Goal: Task Accomplishment & Management: Complete application form

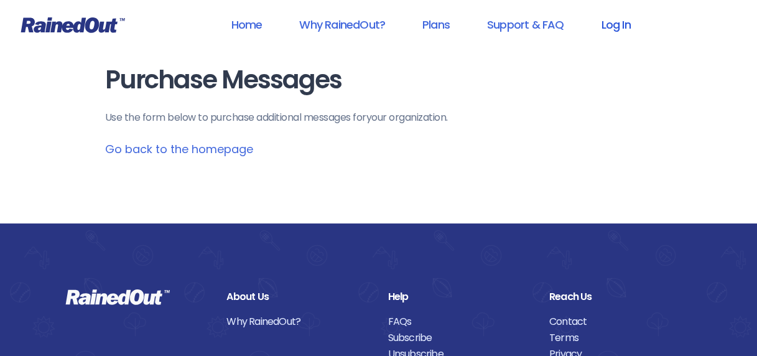
click at [612, 22] on link "Log In" at bounding box center [615, 25] width 62 height 28
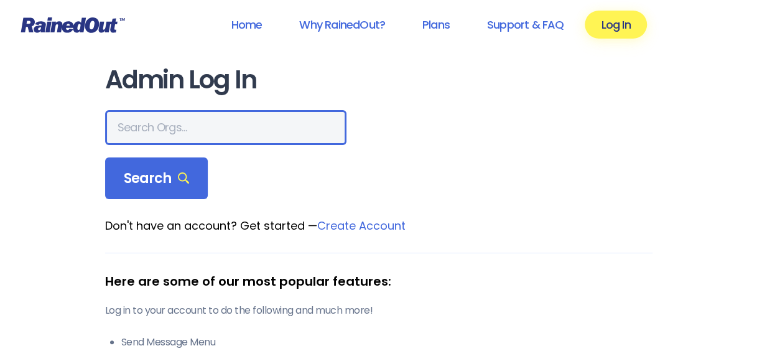
click at [246, 121] on input "text" at bounding box center [225, 127] width 241 height 35
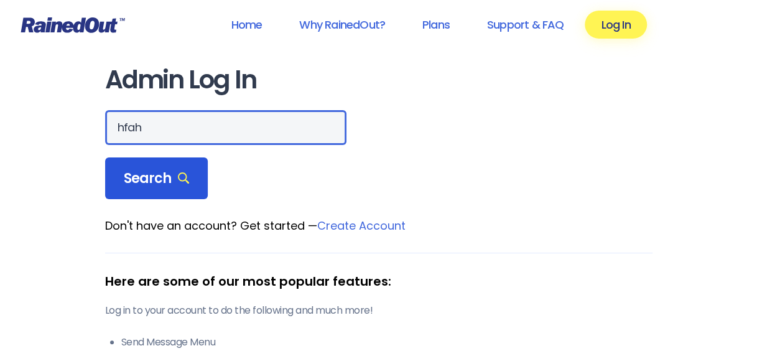
type input "hfah"
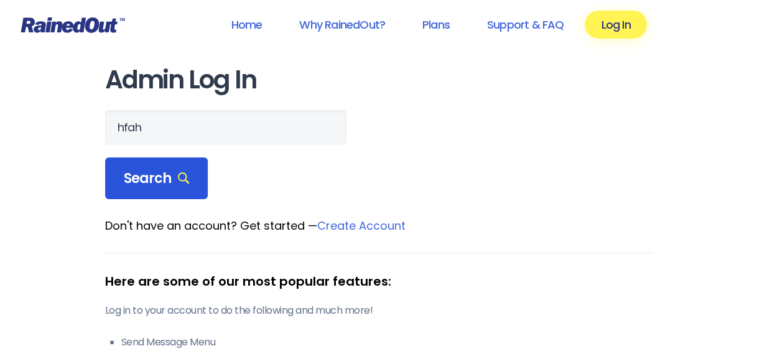
click at [154, 178] on span "Search" at bounding box center [157, 178] width 66 height 17
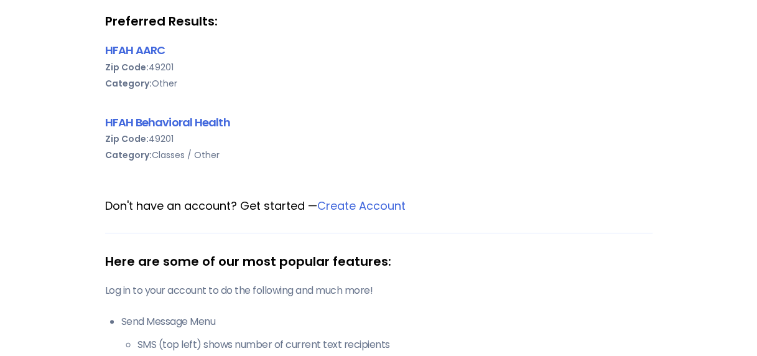
scroll to position [230, 0]
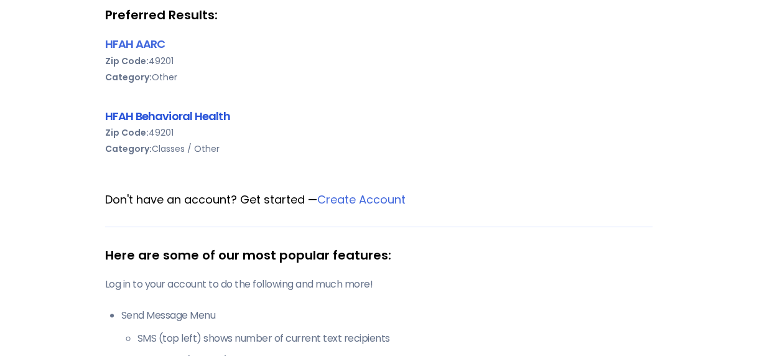
click at [159, 116] on link "HFAH Behavioral Health" at bounding box center [167, 116] width 125 height 16
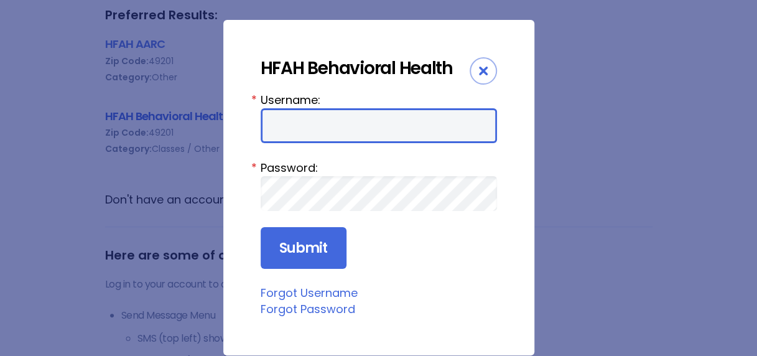
type input "chargenurse"
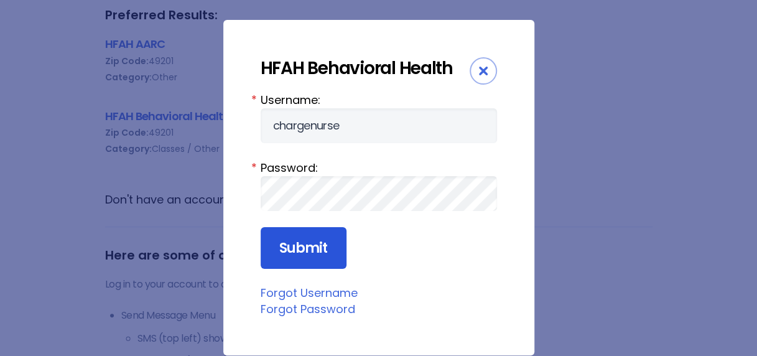
click at [287, 242] on input "Submit" at bounding box center [304, 248] width 86 height 42
